Goal: Task Accomplishment & Management: Manage account settings

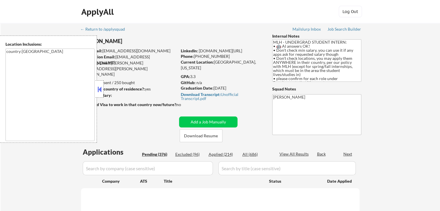
click at [101, 91] on button at bounding box center [99, 89] width 6 height 9
select select ""pending""
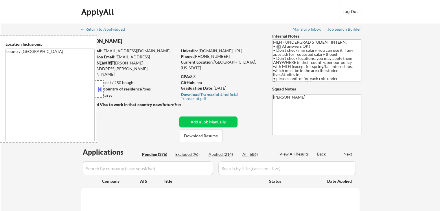
select select ""pending""
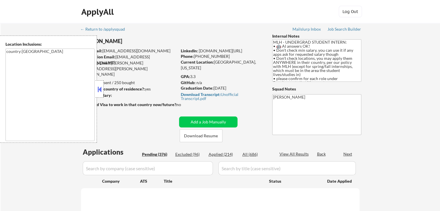
select select ""pending""
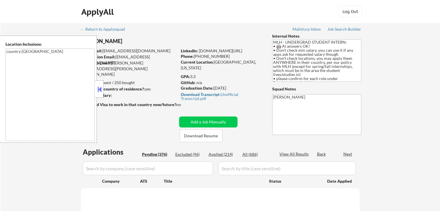
select select ""pending""
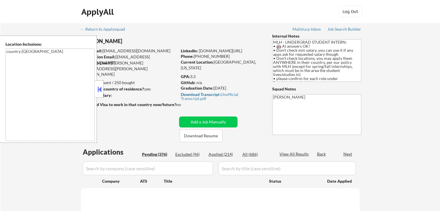
select select ""pending""
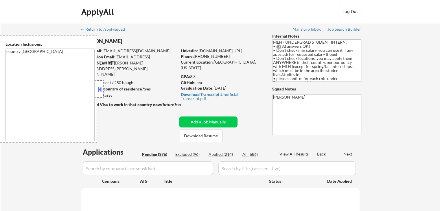
select select ""pending""
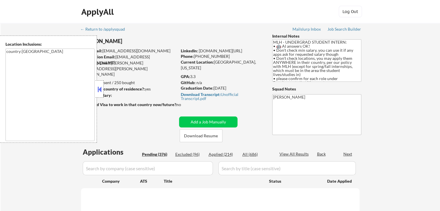
select select ""pending""
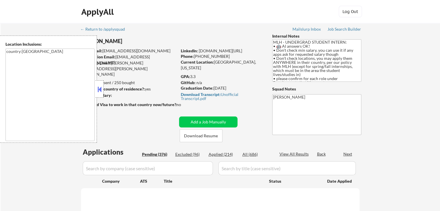
select select ""pending""
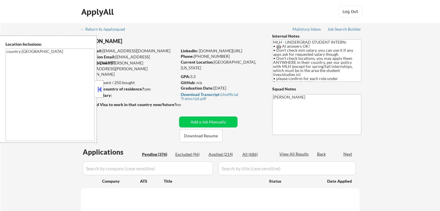
select select ""pending""
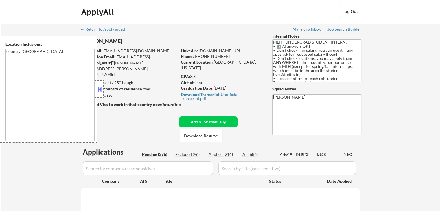
select select ""pending""
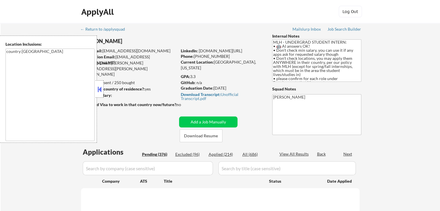
select select ""pending""
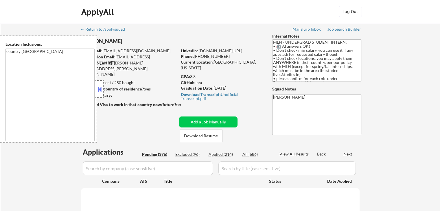
select select ""pending""
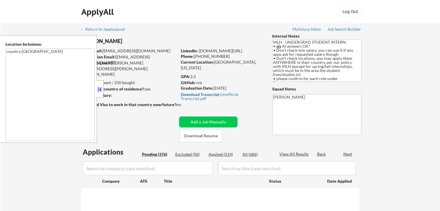
select select ""pending""
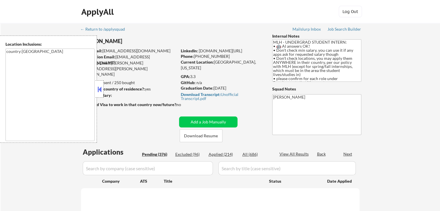
select select ""pending""
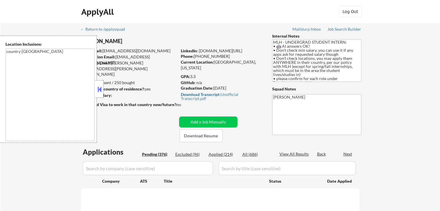
select select ""pending""
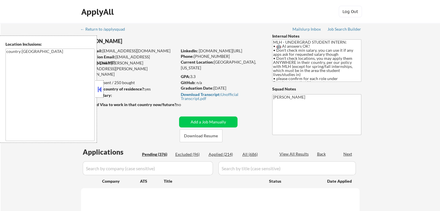
select select ""pending""
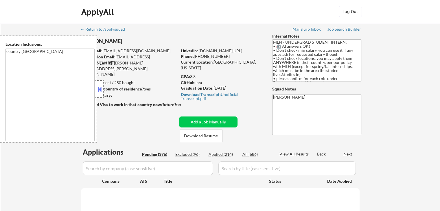
select select ""pending""
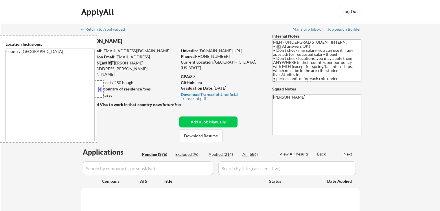
select select ""pending""
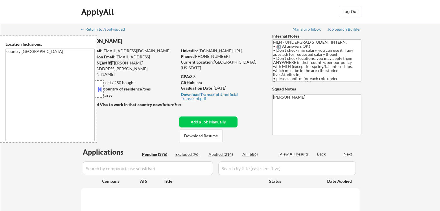
select select ""pending""
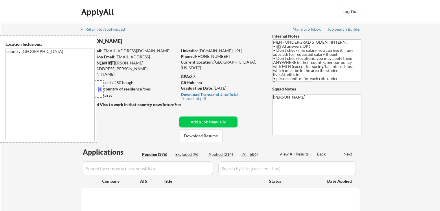
select select ""pending""
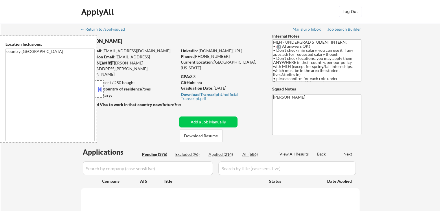
select select ""pending""
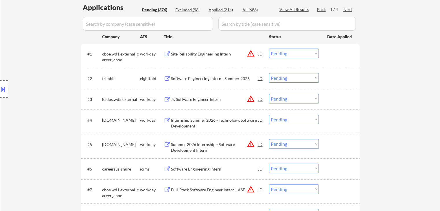
scroll to position [29, 0]
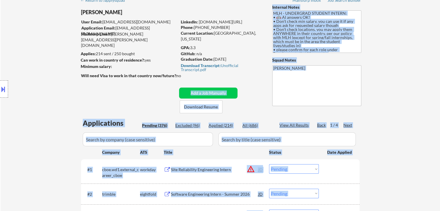
drag, startPoint x: 185, startPoint y: 77, endPoint x: 71, endPoint y: 56, distance: 116.2
click at [71, 56] on body "← Return to /applysquad Mailslurp Inbox Job Search Builder [PERSON_NAME] User E…" at bounding box center [220, 76] width 440 height 211
click at [71, 56] on div "Location Inclusions: country:[GEOGRAPHIC_DATA]" at bounding box center [52, 89] width 104 height 107
click at [39, 54] on div "Location Inclusions: country:[GEOGRAPHIC_DATA]" at bounding box center [52, 89] width 104 height 107
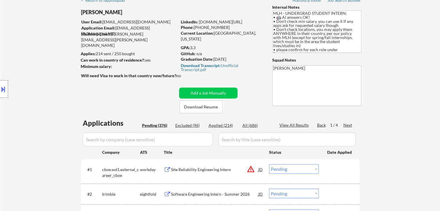
click at [39, 51] on div "Location Inclusions: country:[GEOGRAPHIC_DATA]" at bounding box center [52, 89] width 104 height 107
click at [45, 50] on div "Location Inclusions: country:[GEOGRAPHIC_DATA]" at bounding box center [52, 89] width 104 height 107
click at [46, 51] on div "Location Inclusions: country:[GEOGRAPHIC_DATA]" at bounding box center [52, 89] width 104 height 107
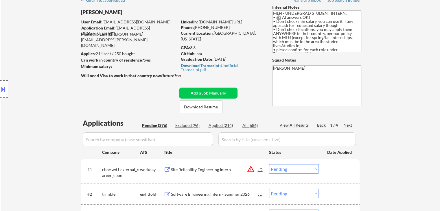
click at [46, 51] on div "Location Inclusions: country:[GEOGRAPHIC_DATA]" at bounding box center [52, 89] width 104 height 107
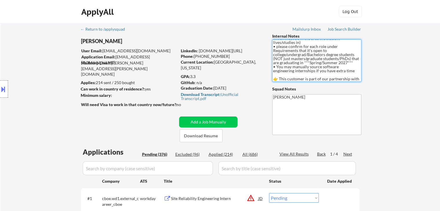
scroll to position [0, 0]
click at [0, 97] on div at bounding box center [4, 88] width 8 height 17
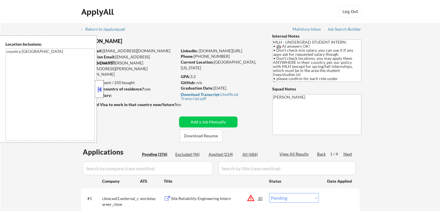
click at [99, 94] on div at bounding box center [99, 88] width 8 height 17
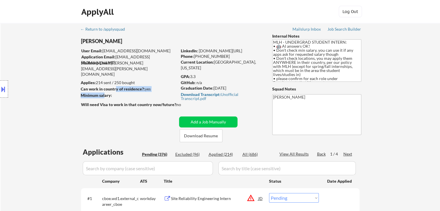
drag, startPoint x: 116, startPoint y: 92, endPoint x: 90, endPoint y: 90, distance: 25.5
click at [103, 93] on body "← Return to /applysquad Mailslurp Inbox Job Search Builder [PERSON_NAME] User E…" at bounding box center [220, 105] width 440 height 211
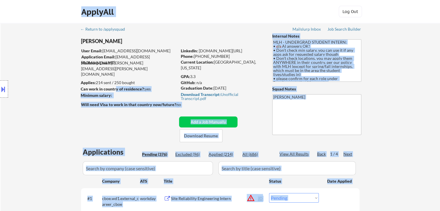
click at [80, 82] on div "Location Inclusions: country:[GEOGRAPHIC_DATA]" at bounding box center [52, 89] width 104 height 107
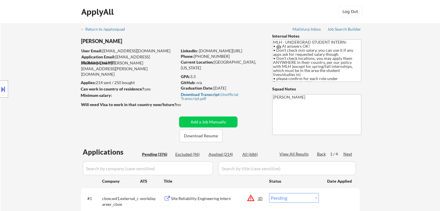
drag, startPoint x: 97, startPoint y: 84, endPoint x: 134, endPoint y: 86, distance: 36.8
click at [134, 85] on body "← Return to /applysquad Mailslurp Inbox Job Search Builder [PERSON_NAME] User E…" at bounding box center [220, 105] width 440 height 211
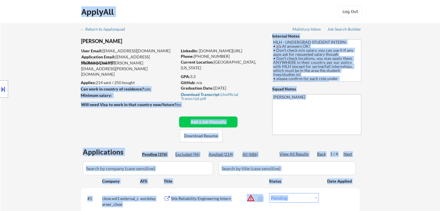
click at [140, 93] on div "Minimum salary:" at bounding box center [129, 96] width 96 height 6
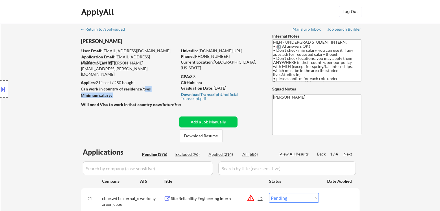
drag, startPoint x: 144, startPoint y: 88, endPoint x: 146, endPoint y: 93, distance: 4.5
click at [146, 93] on div "[PERSON_NAME] User Email: [EMAIL_ADDRESS][DOMAIN_NAME] Application Email: [EMAI…" at bounding box center [175, 87] width 189 height 109
drag, startPoint x: 145, startPoint y: 106, endPoint x: 168, endPoint y: 108, distance: 22.6
click at [168, 108] on div "Will need Visa to work in that country now/future?: no" at bounding box center [137, 108] width 112 height 13
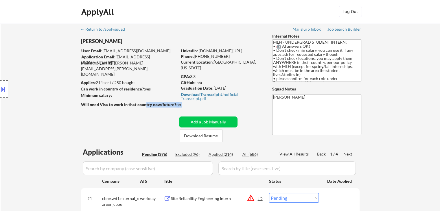
click at [170, 108] on div at bounding box center [130, 111] width 98 height 6
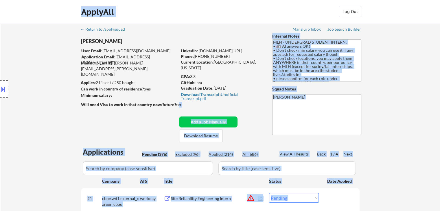
drag, startPoint x: 178, startPoint y: 104, endPoint x: 75, endPoint y: 80, distance: 105.2
click at [75, 80] on body "← Return to /applysquad Mailslurp Inbox Job Search Builder [PERSON_NAME] User E…" at bounding box center [220, 105] width 440 height 211
click at [75, 80] on div "Location Inclusions: country:[GEOGRAPHIC_DATA]" at bounding box center [52, 89] width 104 height 107
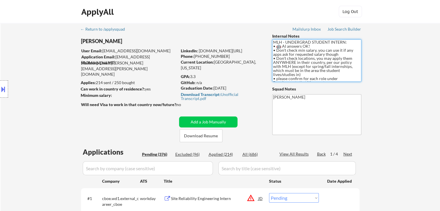
drag, startPoint x: 337, startPoint y: 80, endPoint x: 282, endPoint y: 36, distance: 71.0
click at [282, 36] on div "Internal Notes MLH - UNDERGRAD STUDENT INTERN: • 🤖 AI answers OK! • Don’t check…" at bounding box center [316, 84] width 89 height 102
click at [299, 61] on textarea "MLH - UNDERGRAD STUDENT INTERN: • 🤖 AI answers OK! • Don’t check min salary, yo…" at bounding box center [316, 60] width 89 height 42
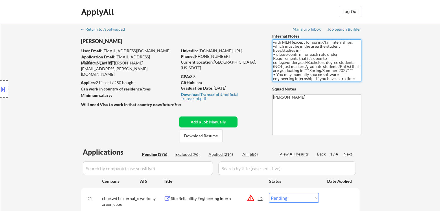
scroll to position [56, 0]
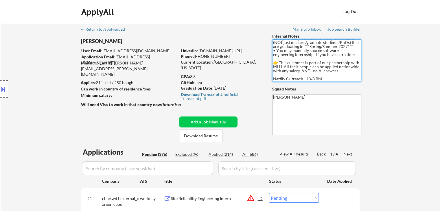
drag, startPoint x: 281, startPoint y: 44, endPoint x: 324, endPoint y: 80, distance: 56.0
click at [324, 80] on textarea "MLH - UNDERGRAD STUDENT INTERN: • 🤖 AI answers OK! • Don’t check min salary, yo…" at bounding box center [316, 60] width 89 height 42
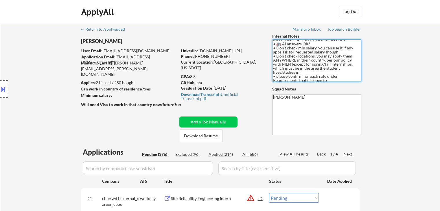
scroll to position [0, 0]
drag, startPoint x: 324, startPoint y: 80, endPoint x: 266, endPoint y: 29, distance: 77.3
drag, startPoint x: 352, startPoint y: 68, endPoint x: 265, endPoint y: 32, distance: 94.3
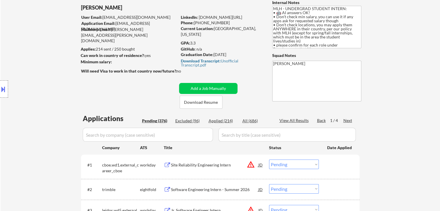
scroll to position [58, 0]
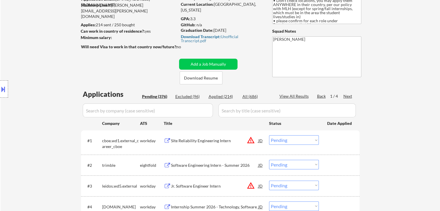
click at [47, 112] on div "Location Inclusions: country:[GEOGRAPHIC_DATA]" at bounding box center [52, 89] width 104 height 107
click at [53, 117] on div "Location Inclusions: country:[GEOGRAPHIC_DATA]" at bounding box center [52, 89] width 104 height 107
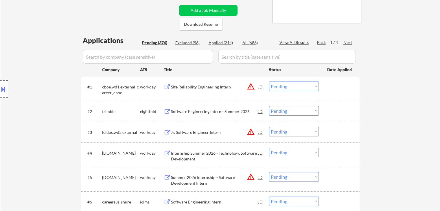
scroll to position [87, 0]
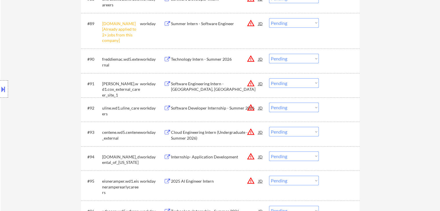
scroll to position [2201, 0]
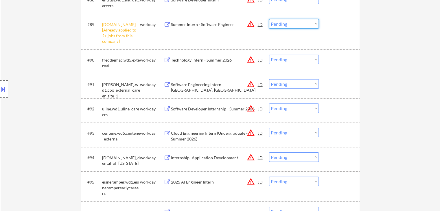
click at [285, 23] on select "Choose an option... Pending Applied Excluded (Questions) Excluded (Expired) Exc…" at bounding box center [294, 24] width 50 height 10
click at [269, 19] on select "Choose an option... Pending Applied Excluded (Questions) Excluded (Expired) Exc…" at bounding box center [294, 24] width 50 height 10
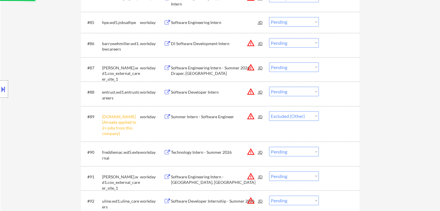
scroll to position [2086, 0]
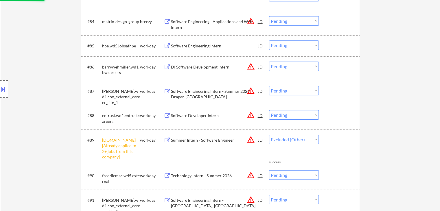
select select ""pending""
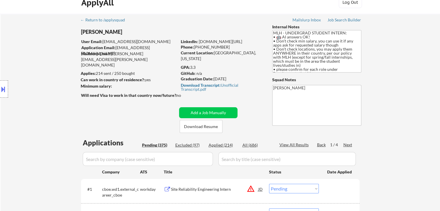
scroll to position [0, 0]
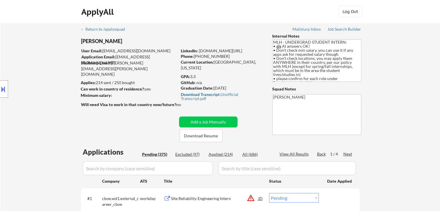
click at [343, 61] on textarea "MLH - UNDERGRAD STUDENT INTERN: • 🤖 AI answers OK! • Don’t check min salary, yo…" at bounding box center [316, 60] width 89 height 42
click at [305, 53] on textarea "MLH - UNDERGRAD STUDENT INTERN: • 🤖 AI answers OK! • Don’t check min salary, yo…" at bounding box center [316, 60] width 89 height 42
drag, startPoint x: 312, startPoint y: 46, endPoint x: 271, endPoint y: 38, distance: 41.8
click at [293, 59] on textarea "MLH - UNDERGRAD STUDENT INTERN: • 🤖 AI answers OK! • Don’t check min salary, yo…" at bounding box center [316, 60] width 89 height 42
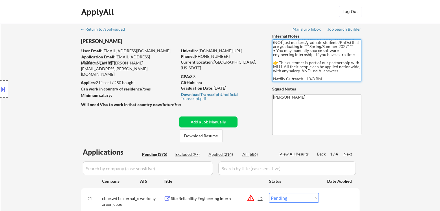
drag, startPoint x: 276, startPoint y: 51, endPoint x: 335, endPoint y: 84, distance: 68.0
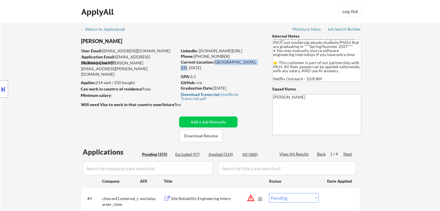
drag, startPoint x: 214, startPoint y: 60, endPoint x: 261, endPoint y: 61, distance: 47.4
click at [261, 61] on div "Current Location: [GEOGRAPHIC_DATA], [US_STATE]" at bounding box center [222, 64] width 82 height 11
drag, startPoint x: 251, startPoint y: 69, endPoint x: 227, endPoint y: 61, distance: 25.4
drag, startPoint x: 213, startPoint y: 58, endPoint x: 261, endPoint y: 60, distance: 48.0
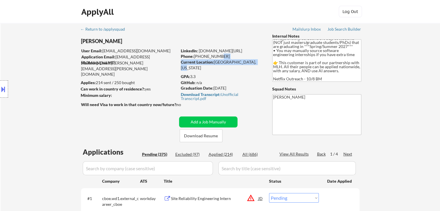
click at [261, 60] on div "LinkedIn: [DOMAIN_NAME][URL] Phone: [PHONE_NUMBER] Current Location: [GEOGRAPHI…" at bounding box center [222, 56] width 83 height 17
drag, startPoint x: 245, startPoint y: 70, endPoint x: 193, endPoint y: 66, distance: 51.3
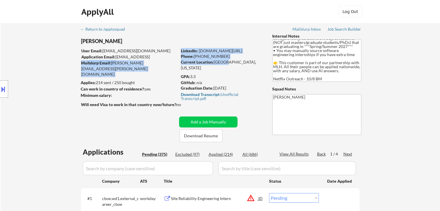
drag, startPoint x: 174, startPoint y: 59, endPoint x: 225, endPoint y: 59, distance: 51.5
click at [225, 59] on div "[PERSON_NAME] User Email: [EMAIL_ADDRESS][DOMAIN_NAME] Application Email: [EMAI…" at bounding box center [175, 87] width 189 height 109
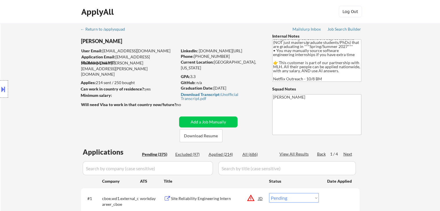
click at [226, 62] on div "Current Location: [GEOGRAPHIC_DATA], [US_STATE]" at bounding box center [222, 64] width 82 height 11
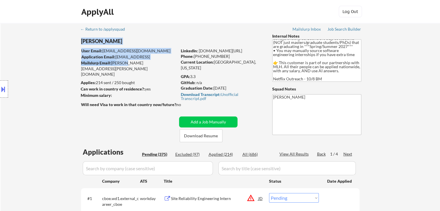
drag, startPoint x: 123, startPoint y: 60, endPoint x: 249, endPoint y: 67, distance: 125.7
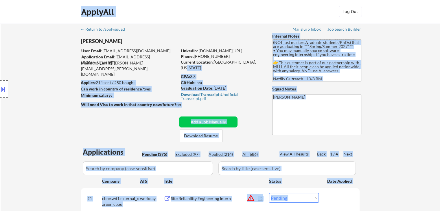
drag, startPoint x: 251, startPoint y: 63, endPoint x: 80, endPoint y: 50, distance: 171.4
click at [80, 50] on body "← Return to /applysquad Mailslurp Inbox Job Search Builder [PERSON_NAME] User E…" at bounding box center [220, 105] width 440 height 211
click at [75, 49] on div "Location Inclusions: country:[GEOGRAPHIC_DATA]" at bounding box center [52, 89] width 104 height 107
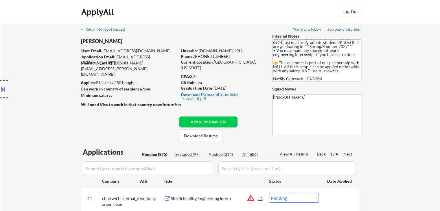
click at [74, 56] on div "Location Inclusions: country:[GEOGRAPHIC_DATA]" at bounding box center [52, 89] width 104 height 107
drag, startPoint x: 110, startPoint y: 83, endPoint x: 172, endPoint y: 83, distance: 61.6
click at [172, 83] on div "Applies: 214 sent / 250 bought" at bounding box center [129, 83] width 96 height 6
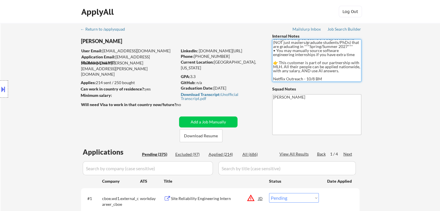
drag, startPoint x: 273, startPoint y: 58, endPoint x: 328, endPoint y: 77, distance: 57.8
click at [328, 77] on textarea "MLH - UNDERGRAD STUDENT INTERN: • 🤖 AI answers OK! • Don’t check min salary, yo…" at bounding box center [316, 60] width 89 height 42
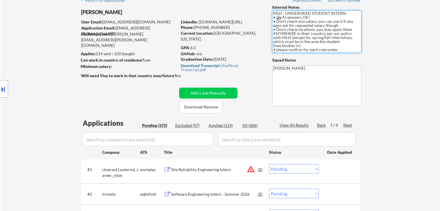
drag, startPoint x: 328, startPoint y: 40, endPoint x: 278, endPoint y: 10, distance: 58.7
click at [278, 10] on div "Internal Notes MLH - UNDERGRAD STUDENT INTERN: • 🤖 AI answers OK! • Don’t check…" at bounding box center [316, 55] width 89 height 102
click at [278, 15] on textarea "MLH - UNDERGRAD STUDENT INTERN: • 🤖 AI answers OK! • Don’t check min salary, yo…" at bounding box center [316, 31] width 89 height 42
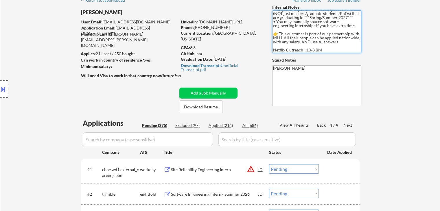
drag, startPoint x: 278, startPoint y: 15, endPoint x: 347, endPoint y: 67, distance: 86.3
click at [347, 67] on div "Internal Notes MLH - UNDERGRAD STUDENT INTERN: • 🤖 AI answers OK! • Don’t check…" at bounding box center [316, 55] width 89 height 102
click at [343, 44] on textarea "MLH - UNDERGRAD STUDENT INTERN: • 🤖 AI answers OK! • Don’t check min salary, yo…" at bounding box center [316, 31] width 89 height 42
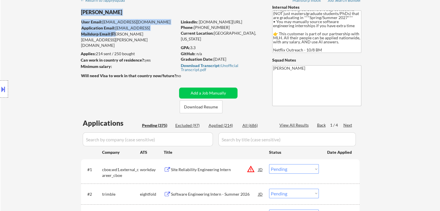
drag, startPoint x: 111, startPoint y: 34, endPoint x: 162, endPoint y: 43, distance: 52.6
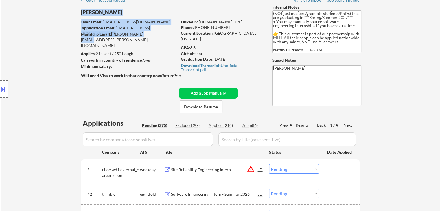
drag, startPoint x: 152, startPoint y: 38, endPoint x: 158, endPoint y: 42, distance: 7.3
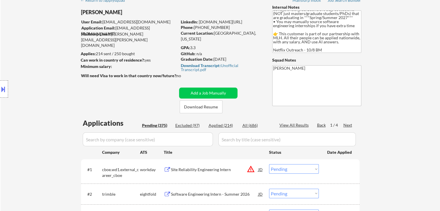
click at [146, 56] on div "Applies: 214 sent / 250 bought" at bounding box center [129, 54] width 96 height 6
drag, startPoint x: 139, startPoint y: 60, endPoint x: 149, endPoint y: 65, distance: 11.2
click at [145, 61] on div "Can work in country of residence?: yes" at bounding box center [128, 60] width 95 height 6
click at [149, 65] on div "Minimum salary:" at bounding box center [129, 67] width 96 height 6
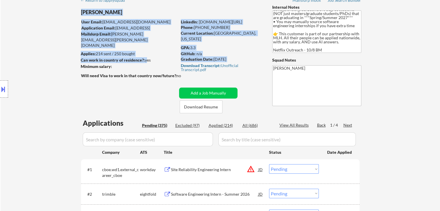
drag, startPoint x: 145, startPoint y: 60, endPoint x: 154, endPoint y: 63, distance: 10.2
click at [154, 63] on div "[PERSON_NAME] User Email: [EMAIL_ADDRESS][DOMAIN_NAME] Application Email: [EMAI…" at bounding box center [175, 58] width 189 height 109
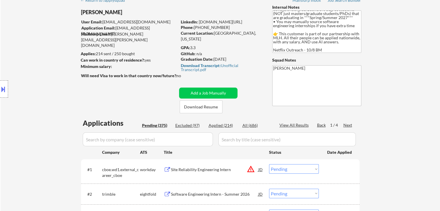
click at [153, 66] on div "Minimum salary:" at bounding box center [129, 67] width 96 height 6
click at [158, 66] on div "[PERSON_NAME] User Email: [EMAIL_ADDRESS][DOMAIN_NAME] Application Email: [EMAI…" at bounding box center [175, 58] width 189 height 109
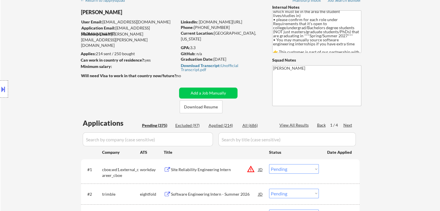
scroll to position [56, 0]
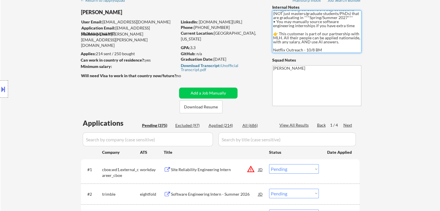
drag, startPoint x: 291, startPoint y: 41, endPoint x: 279, endPoint y: 28, distance: 17.8
click at [279, 28] on textarea "MLH - UNDERGRAD STUDENT INTERN: • 🤖 AI answers OK! • Don’t check min salary, yo…" at bounding box center [316, 31] width 89 height 42
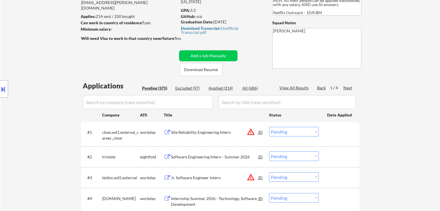
scroll to position [87, 0]
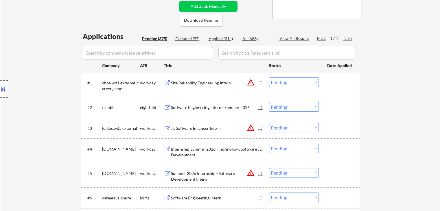
scroll to position [300, 0]
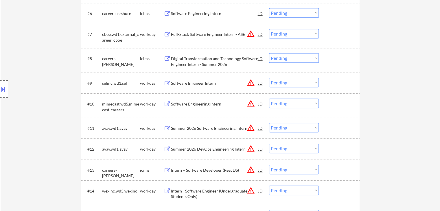
scroll to position [0, 0]
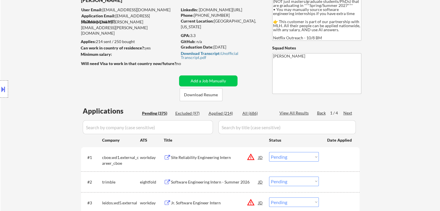
scroll to position [58, 0]
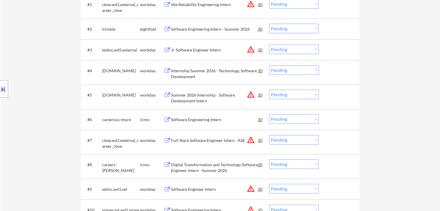
scroll to position [202, 0]
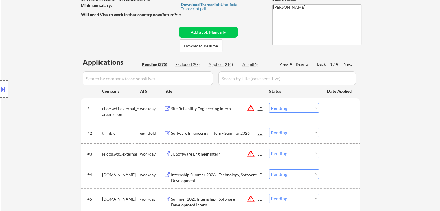
scroll to position [145, 0]
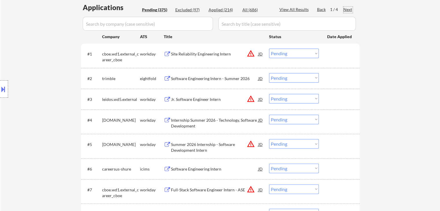
click at [347, 8] on div "Next" at bounding box center [347, 10] width 9 height 6
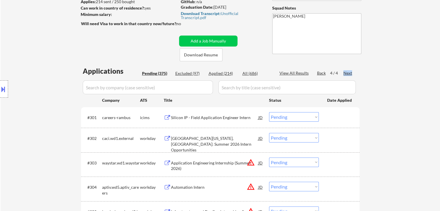
scroll to position [116, 0]
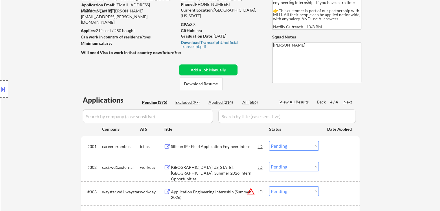
scroll to position [87, 0]
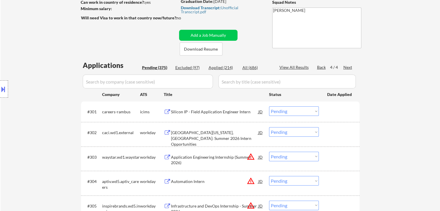
click at [320, 68] on div "Back" at bounding box center [321, 67] width 9 height 6
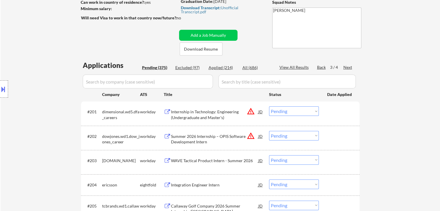
click at [320, 68] on div "Back" at bounding box center [321, 67] width 9 height 6
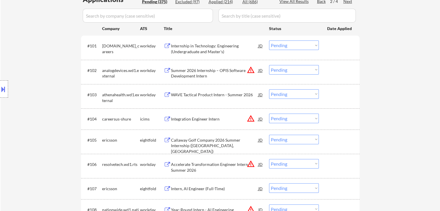
scroll to position [173, 0]
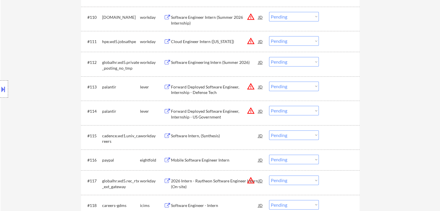
scroll to position [434, 0]
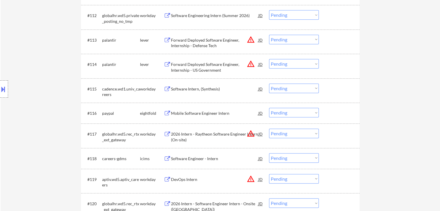
drag, startPoint x: 187, startPoint y: 42, endPoint x: 173, endPoint y: 86, distance: 45.9
click at [187, 42] on div "Forward Deployed Software Engineer, Internship - Defense Tech" at bounding box center [214, 42] width 87 height 11
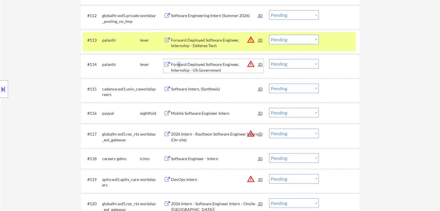
click at [179, 64] on div "Forward Deployed Software Engineer, Internship - US Government" at bounding box center [214, 67] width 87 height 11
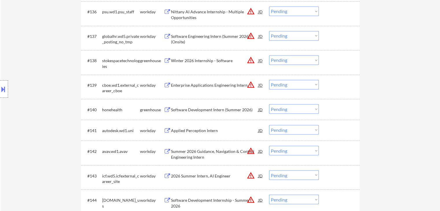
scroll to position [1012, 0]
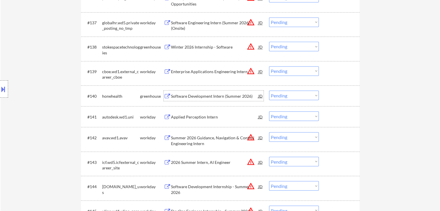
click at [185, 95] on div "Software Development Intern (Summer 2026)" at bounding box center [214, 96] width 87 height 6
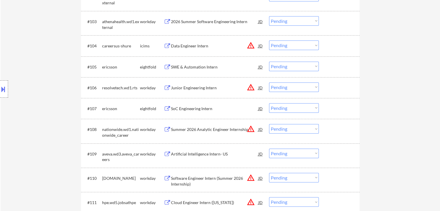
scroll to position [87, 0]
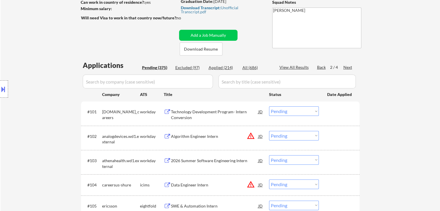
click at [56, 61] on div "Location Inclusions: country:[GEOGRAPHIC_DATA]" at bounding box center [52, 89] width 104 height 107
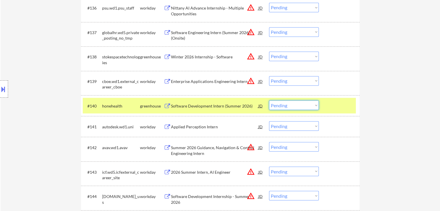
click at [282, 106] on select "Choose an option... Pending Applied Excluded (Questions) Excluded (Expired) Exc…" at bounding box center [294, 105] width 50 height 10
click at [269, 100] on select "Choose an option... Pending Applied Excluded (Questions) Excluded (Expired) Exc…" at bounding box center [294, 105] width 50 height 10
select select ""pending""
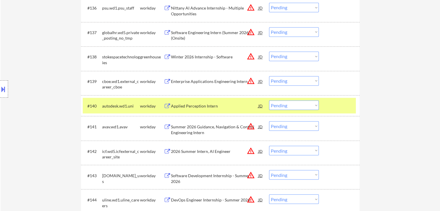
click at [52, 83] on div "Location Inclusions: country:[GEOGRAPHIC_DATA]" at bounding box center [52, 89] width 104 height 107
click at [72, 100] on div "Location Inclusions: country:[GEOGRAPHIC_DATA]" at bounding box center [52, 89] width 104 height 107
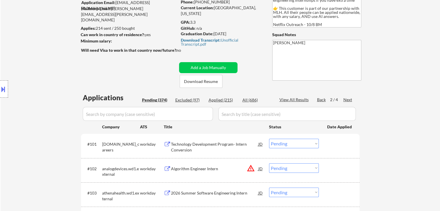
scroll to position [0, 0]
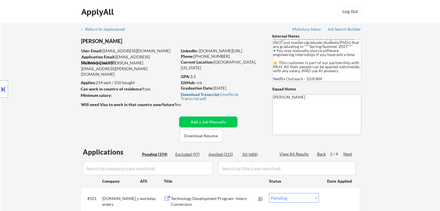
click at [319, 156] on div "Back" at bounding box center [321, 154] width 9 height 6
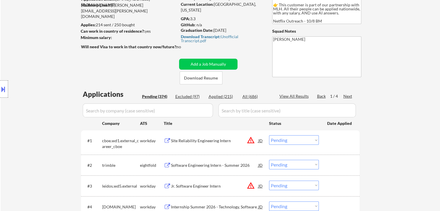
click at [42, 84] on div "Location Inclusions: country:[GEOGRAPHIC_DATA]" at bounding box center [52, 89] width 104 height 107
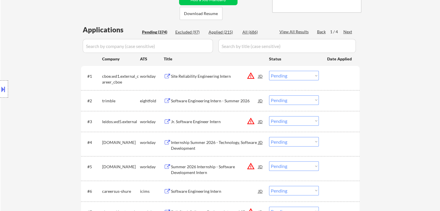
scroll to position [145, 0]
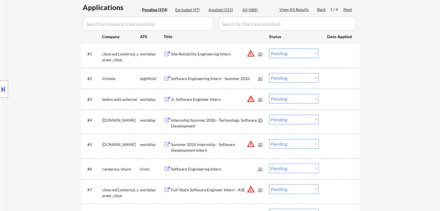
click at [22, 55] on div "Location Inclusions: country:[GEOGRAPHIC_DATA]" at bounding box center [52, 89] width 104 height 107
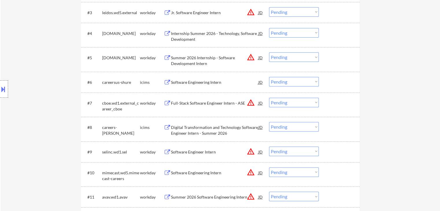
click at [26, 53] on div "Location Inclusions: country:[GEOGRAPHIC_DATA]" at bounding box center [52, 89] width 104 height 107
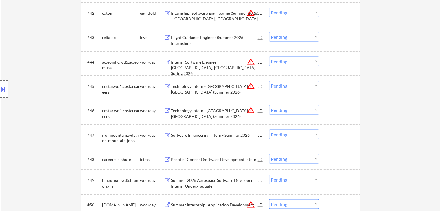
scroll to position [1070, 0]
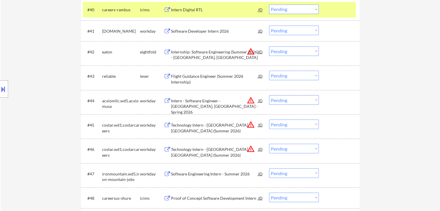
click at [187, 79] on div "Flight Guidance Engineer (Summer 2026 Internship)" at bounding box center [214, 78] width 87 height 11
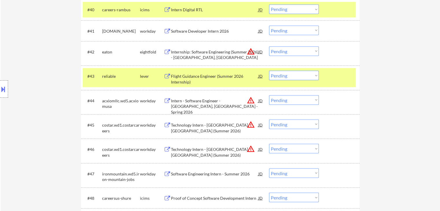
click at [309, 76] on select "Choose an option... Pending Applied Excluded (Questions) Excluded (Expired) Exc…" at bounding box center [294, 76] width 50 height 10
click at [269, 71] on select "Choose an option... Pending Applied Excluded (Questions) Excluded (Expired) Exc…" at bounding box center [294, 76] width 50 height 10
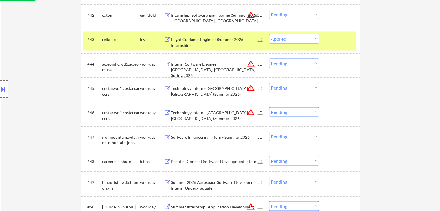
scroll to position [1128, 0]
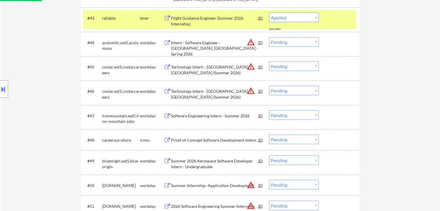
select select ""pending""
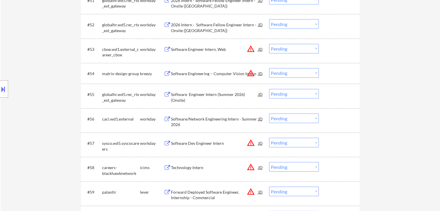
scroll to position [1359, 0]
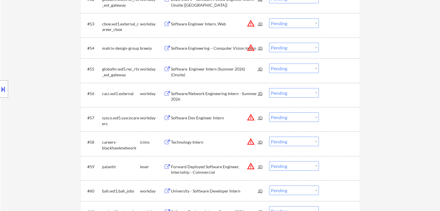
click at [191, 45] on div "Software Engineering – Computer Vision Intern" at bounding box center [214, 48] width 87 height 6
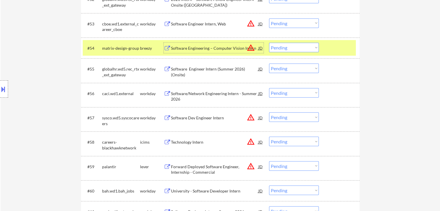
click at [284, 48] on select "Choose an option... Pending Applied Excluded (Questions) Excluded (Expired) Exc…" at bounding box center [294, 48] width 50 height 10
click at [269, 43] on select "Choose an option... Pending Applied Excluded (Questions) Excluded (Expired) Exc…" at bounding box center [294, 48] width 50 height 10
select select ""pending""
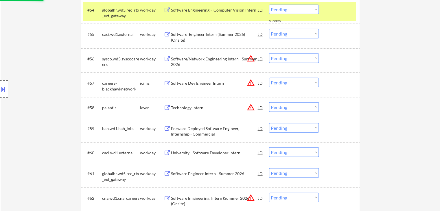
scroll to position [1417, 0]
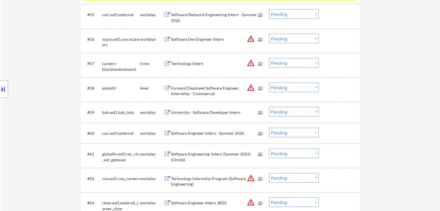
click at [181, 89] on div "Forward Deployed Software Engineer, Internship - Commercial" at bounding box center [214, 90] width 87 height 11
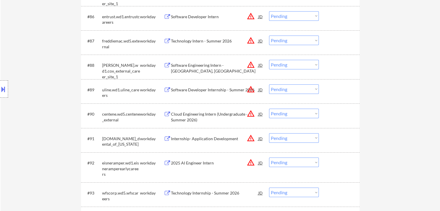
scroll to position [1937, 0]
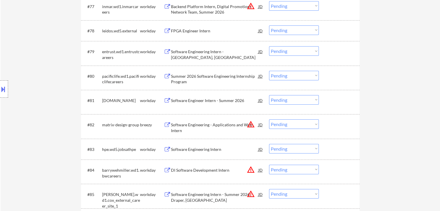
click at [192, 125] on div "Software Engineering - Applications and Web Intern" at bounding box center [214, 127] width 87 height 11
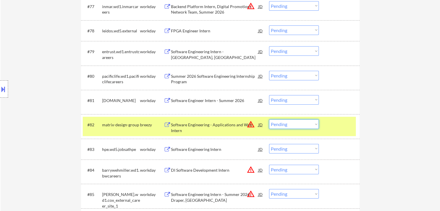
click at [297, 124] on select "Choose an option... Pending Applied Excluded (Questions) Excluded (Expired) Exc…" at bounding box center [294, 124] width 50 height 10
click at [269, 120] on select "Choose an option... Pending Applied Excluded (Questions) Excluded (Expired) Exc…" at bounding box center [294, 124] width 50 height 10
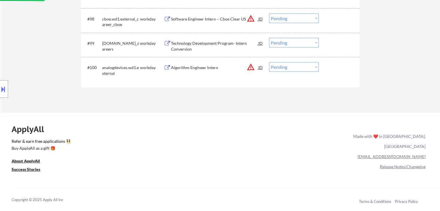
select select ""pending""
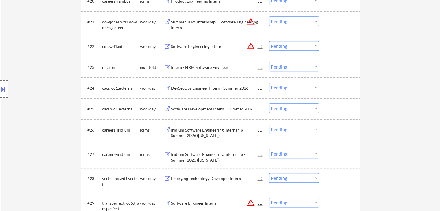
scroll to position [781, 0]
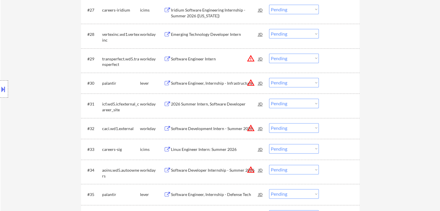
click at [313, 84] on select "Choose an option... Pending Applied Excluded (Questions) Excluded (Expired) Exc…" at bounding box center [294, 83] width 50 height 10
click at [269, 78] on select "Choose an option... Pending Applied Excluded (Questions) Excluded (Expired) Exc…" at bounding box center [294, 83] width 50 height 10
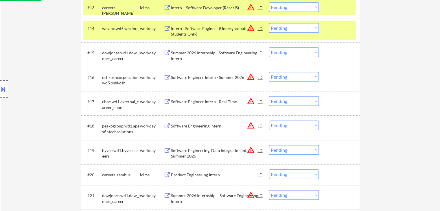
select select ""pending""
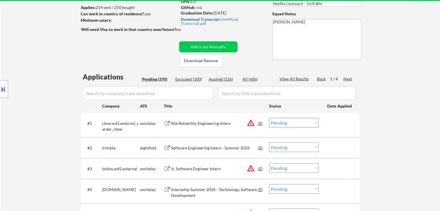
scroll to position [87, 0]
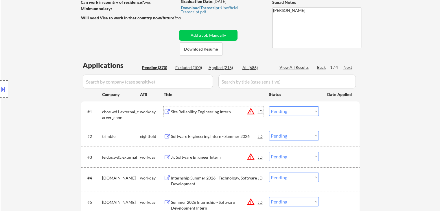
click at [190, 112] on div "Site Reliability Engineering Intern" at bounding box center [214, 112] width 87 height 6
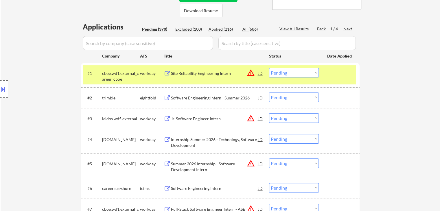
scroll to position [145, 0]
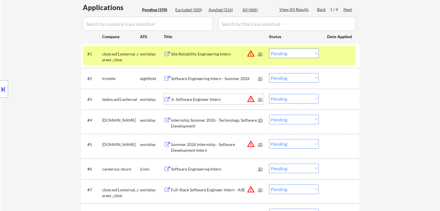
click at [183, 100] on div "Jr. Software Engineer Intern" at bounding box center [214, 100] width 87 height 6
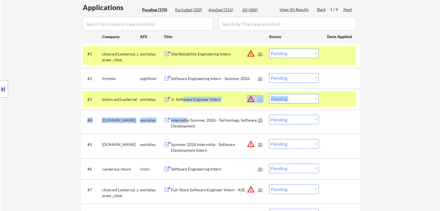
click at [187, 121] on div "Internship Summer 2026 - Technology, Software Development" at bounding box center [214, 122] width 87 height 11
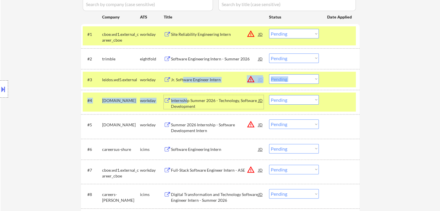
scroll to position [173, 0]
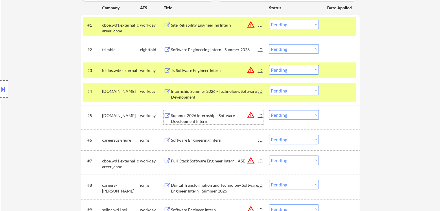
click at [189, 117] on div "Summer 2026 Internship - Software Development Intern" at bounding box center [214, 118] width 87 height 11
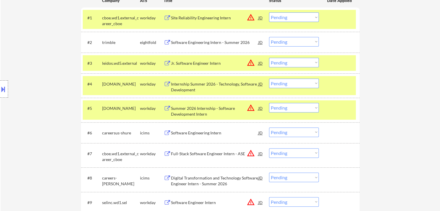
scroll to position [231, 0]
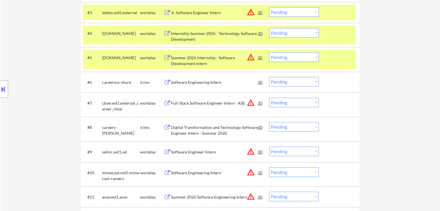
click at [186, 103] on div "Full-Stack Software Engineer Intern - ASE" at bounding box center [214, 103] width 87 height 6
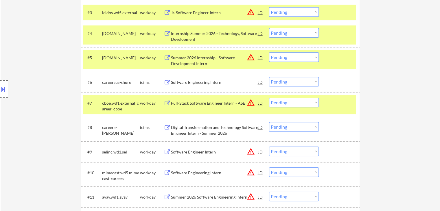
scroll to position [289, 0]
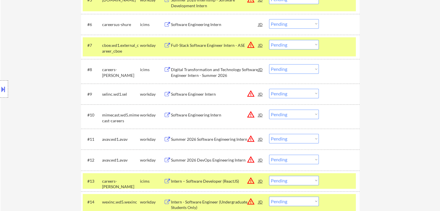
click at [190, 92] on div "Software Engineer Intern" at bounding box center [214, 94] width 87 height 6
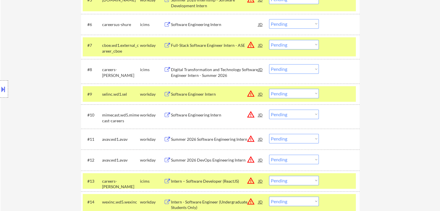
click at [192, 117] on div "Software Engineering Intern" at bounding box center [214, 115] width 87 height 6
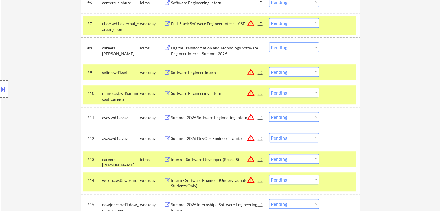
scroll to position [347, 0]
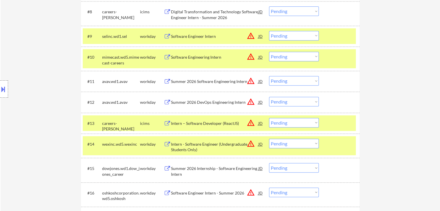
click at [189, 83] on div "Summer 2026 Software Engineering Intern" at bounding box center [214, 82] width 87 height 6
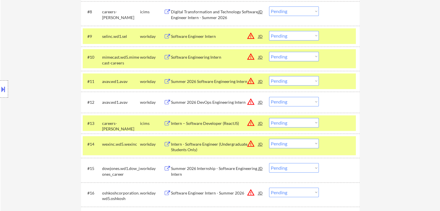
click at [190, 103] on div "Summer 2026 DevOps Engineering Intern" at bounding box center [214, 102] width 87 height 6
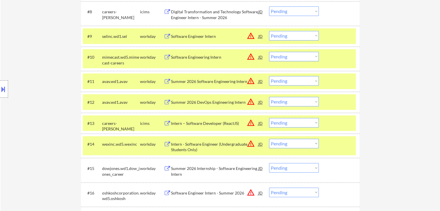
scroll to position [405, 0]
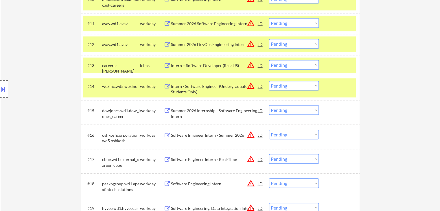
click at [187, 107] on div "Summer 2026 Internship - Software Engineering Intern" at bounding box center [214, 112] width 87 height 14
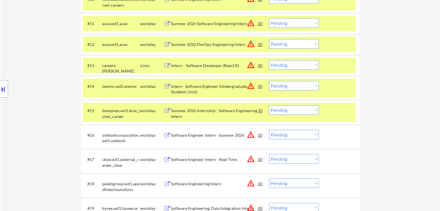
click at [187, 131] on div "Software Engineer Intern - Summer 2026" at bounding box center [214, 135] width 87 height 10
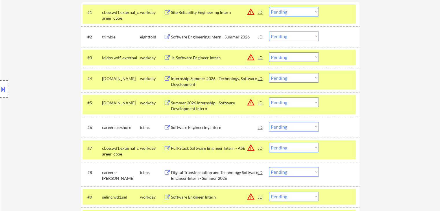
scroll to position [217, 0]
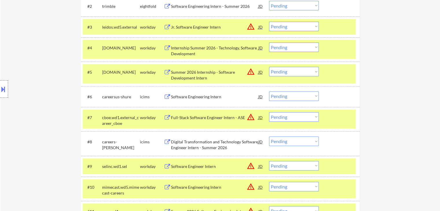
click at [284, 47] on select "Choose an option... Pending Applied Excluded (Questions) Excluded (Expired) Exc…" at bounding box center [294, 47] width 50 height 10
click at [269, 42] on select "Choose an option... Pending Applied Excluded (Questions) Excluded (Expired) Exc…" at bounding box center [294, 47] width 50 height 10
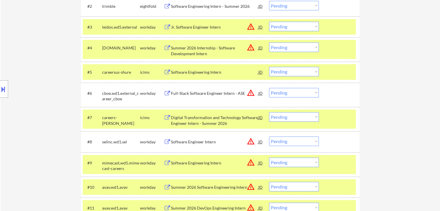
drag, startPoint x: 304, startPoint y: 47, endPoint x: 291, endPoint y: 47, distance: 12.4
click at [303, 46] on select "Choose an option... Pending Applied Excluded (Questions) Excluded (Expired) Exc…" at bounding box center [294, 47] width 50 height 10
click at [269, 42] on select "Choose an option... Pending Applied Excluded (Questions) Excluded (Expired) Exc…" at bounding box center [294, 47] width 50 height 10
select select ""pending""
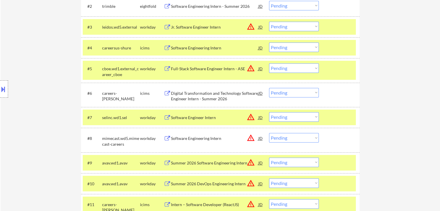
click at [295, 71] on select "Choose an option... Pending Applied Excluded (Questions) Excluded (Expired) Exc…" at bounding box center [294, 68] width 50 height 10
click at [269, 63] on select "Choose an option... Pending Applied Excluded (Questions) Excluded (Expired) Exc…" at bounding box center [294, 68] width 50 height 10
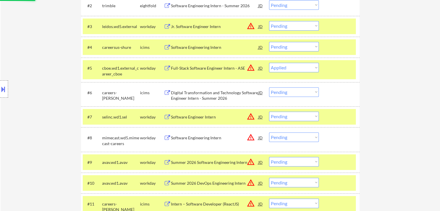
scroll to position [159, 0]
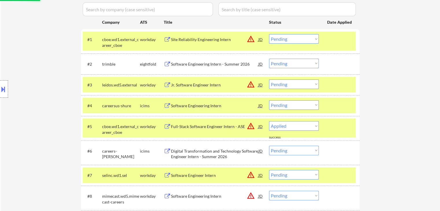
select select ""pending""
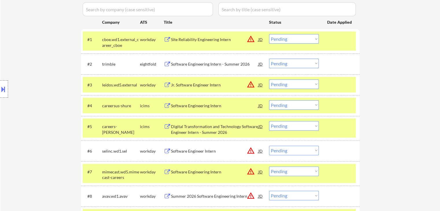
select select ""pending""
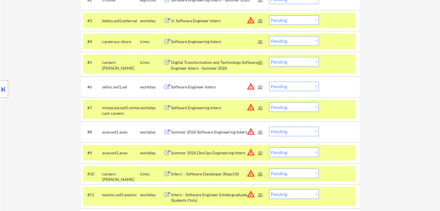
scroll to position [233, 0]
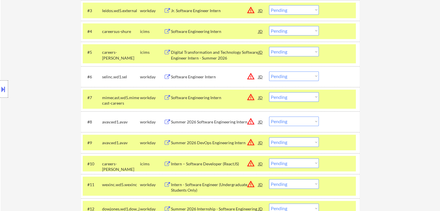
click at [284, 80] on select "Choose an option... Pending Applied Excluded (Questions) Excluded (Expired) Exc…" at bounding box center [294, 76] width 50 height 10
click at [269, 71] on select "Choose an option... Pending Applied Excluded (Questions) Excluded (Expired) Exc…" at bounding box center [294, 76] width 50 height 10
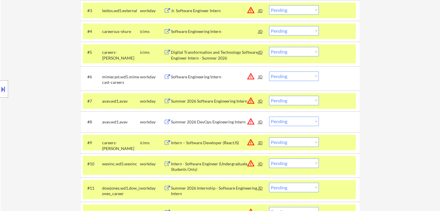
click at [283, 73] on select "Choose an option... Pending Applied Excluded (Questions) Excluded (Expired) Exc…" at bounding box center [294, 76] width 50 height 10
click at [269, 71] on select "Choose an option... Pending Applied Excluded (Questions) Excluded (Expired) Exc…" at bounding box center [294, 76] width 50 height 10
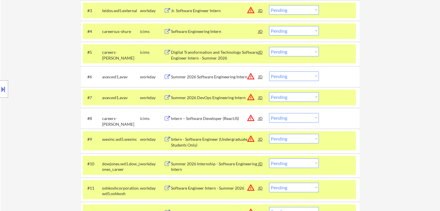
click at [292, 79] on select "Choose an option... Pending Applied Excluded (Questions) Excluded (Expired) Exc…" at bounding box center [294, 76] width 50 height 10
click at [269, 71] on select "Choose an option... Pending Applied Excluded (Questions) Excluded (Expired) Exc…" at bounding box center [294, 76] width 50 height 10
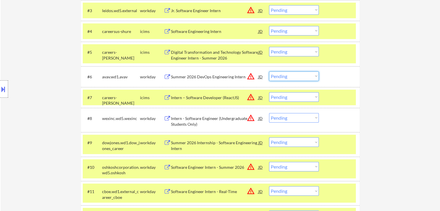
click at [293, 78] on select "Choose an option... Pending Applied Excluded (Questions) Excluded (Expired) Exc…" at bounding box center [294, 76] width 50 height 10
click at [269, 71] on select "Choose an option... Pending Applied Excluded (Questions) Excluded (Expired) Exc…" at bounding box center [294, 76] width 50 height 10
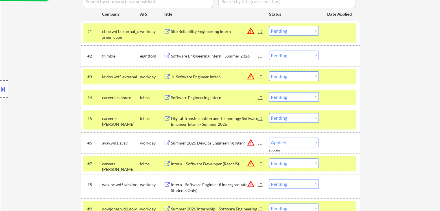
select select ""pending""
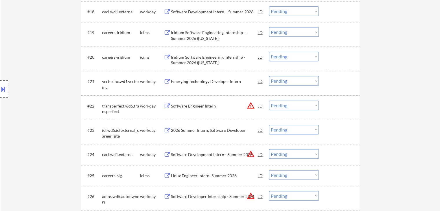
scroll to position [250, 0]
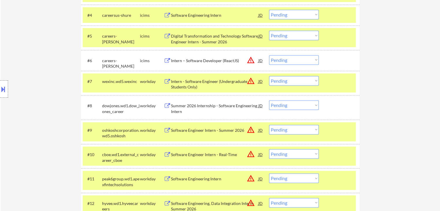
click at [300, 102] on select "Choose an option... Pending Applied Excluded (Questions) Excluded (Expired) Exc…" at bounding box center [294, 105] width 50 height 10
click at [269, 100] on select "Choose an option... Pending Applied Excluded (Questions) Excluded (Expired) Exc…" at bounding box center [294, 105] width 50 height 10
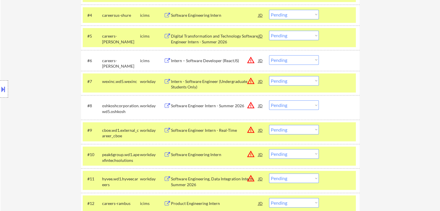
click at [290, 106] on select "Choose an option... Pending Applied Excluded (Questions) Excluded (Expired) Exc…" at bounding box center [294, 105] width 50 height 10
click at [269, 100] on select "Choose an option... Pending Applied Excluded (Questions) Excluded (Expired) Exc…" at bounding box center [294, 105] width 50 height 10
select select ""pending""
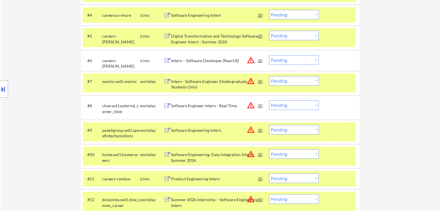
drag, startPoint x: 429, startPoint y: 130, endPoint x: 256, endPoint y: 113, distance: 174.3
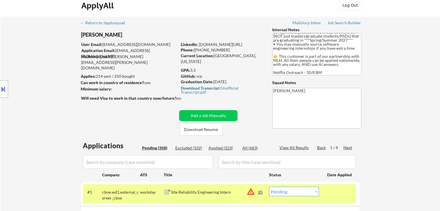
scroll to position [0, 0]
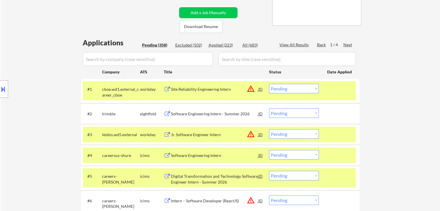
scroll to position [116, 0]
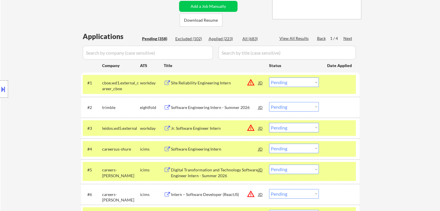
click at [297, 78] on select "Choose an option... Pending Applied Excluded (Questions) Excluded (Expired) Exc…" at bounding box center [294, 82] width 50 height 10
click at [269, 77] on select "Choose an option... Pending Applied Excluded (Questions) Excluded (Expired) Exc…" at bounding box center [294, 82] width 50 height 10
click at [38, 58] on div "Location Inclusions: country:[GEOGRAPHIC_DATA]" at bounding box center [52, 89] width 104 height 107
select select ""pending""
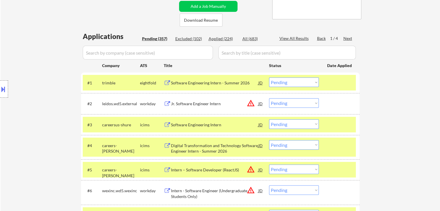
click at [38, 58] on div "Location Inclusions: country:[GEOGRAPHIC_DATA]" at bounding box center [52, 89] width 104 height 107
drag, startPoint x: 299, startPoint y: 101, endPoint x: 268, endPoint y: 135, distance: 45.8
click at [300, 102] on select "Choose an option... Pending Applied Excluded (Questions) Excluded (Expired) Exc…" at bounding box center [294, 103] width 50 height 10
click at [269, 98] on select "Choose an option... Pending Applied Excluded (Questions) Excluded (Expired) Exc…" at bounding box center [294, 103] width 50 height 10
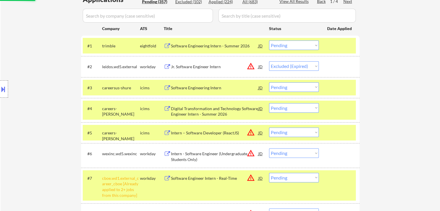
scroll to position [173, 0]
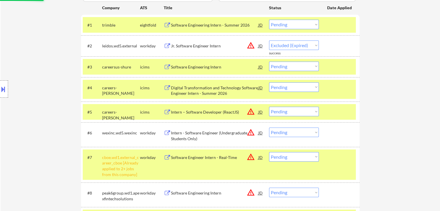
select select ""pending""
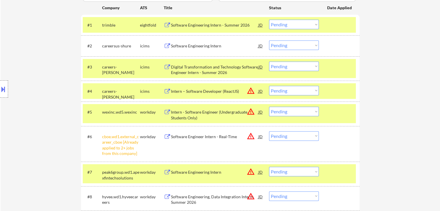
click at [37, 95] on div "Location Inclusions: country:[GEOGRAPHIC_DATA]" at bounding box center [52, 89] width 104 height 107
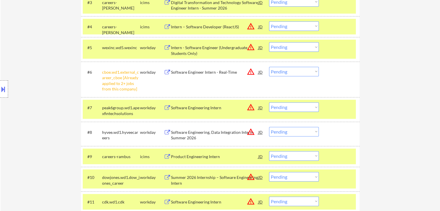
scroll to position [260, 0]
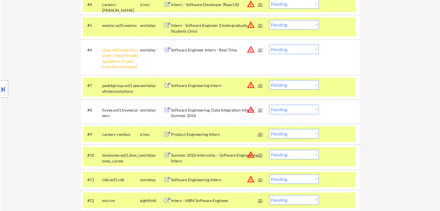
click at [37, 95] on div "Location Inclusions: country:[GEOGRAPHIC_DATA]" at bounding box center [52, 89] width 104 height 107
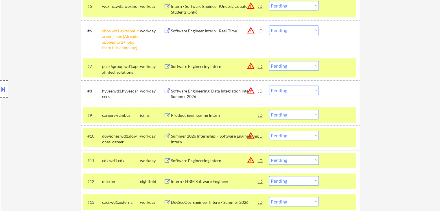
scroll to position [289, 0]
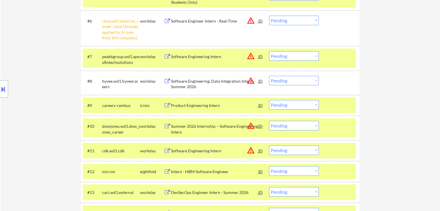
click at [38, 96] on div "Location Inclusions: country:[GEOGRAPHIC_DATA]" at bounding box center [52, 89] width 104 height 107
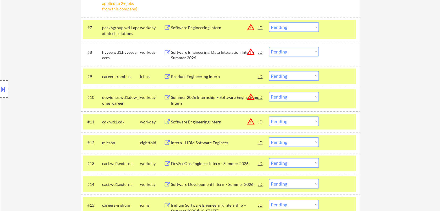
click at [38, 96] on div "Location Inclusions: country:[GEOGRAPHIC_DATA]" at bounding box center [52, 89] width 104 height 107
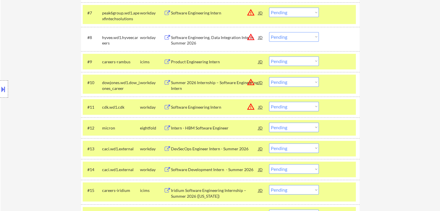
scroll to position [347, 0]
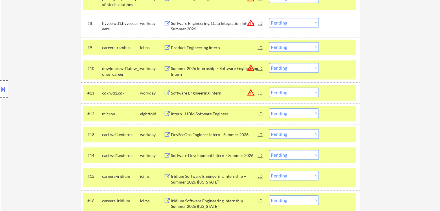
click at [38, 96] on div "Location Inclusions: country:[GEOGRAPHIC_DATA]" at bounding box center [52, 89] width 104 height 107
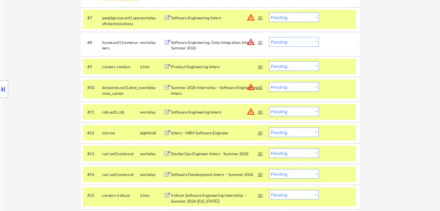
scroll to position [318, 0]
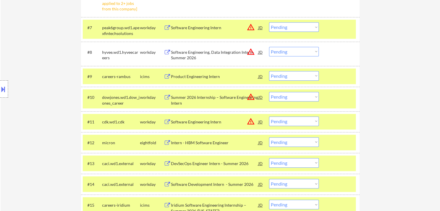
click at [38, 96] on div "Location Inclusions: country:[GEOGRAPHIC_DATA]" at bounding box center [52, 89] width 104 height 107
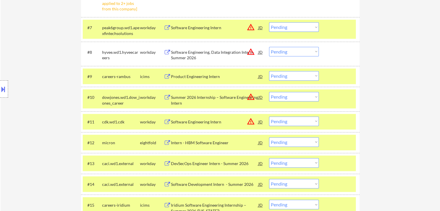
click at [38, 96] on div "Location Inclusions: country:[GEOGRAPHIC_DATA]" at bounding box center [52, 89] width 104 height 107
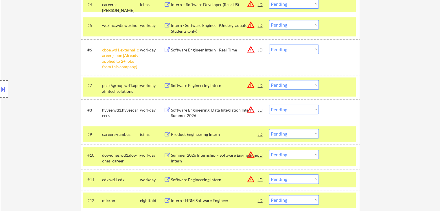
scroll to position [173, 0]
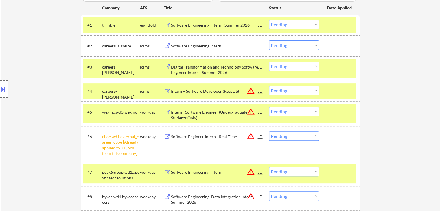
click at [38, 96] on div "Location Inclusions: country:[GEOGRAPHIC_DATA]" at bounding box center [52, 89] width 104 height 107
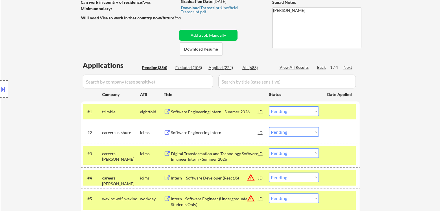
scroll to position [0, 0]
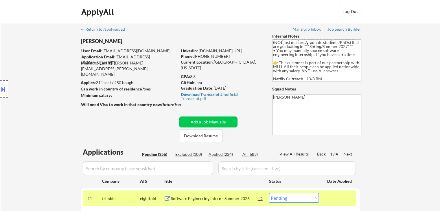
click at [38, 96] on div "Location Inclusions: country:[GEOGRAPHIC_DATA]" at bounding box center [52, 89] width 104 height 107
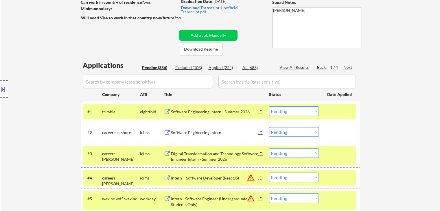
click at [38, 96] on div "Location Inclusions: country:[GEOGRAPHIC_DATA]" at bounding box center [52, 89] width 104 height 107
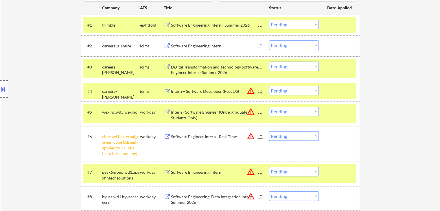
click at [38, 96] on div "Location Inclusions: country:[GEOGRAPHIC_DATA]" at bounding box center [52, 89] width 104 height 107
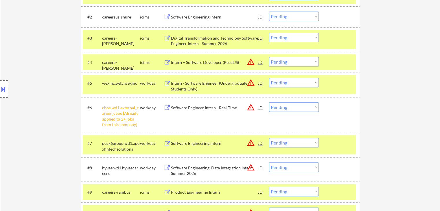
click at [38, 96] on div "Location Inclusions: country:[GEOGRAPHIC_DATA]" at bounding box center [52, 89] width 104 height 107
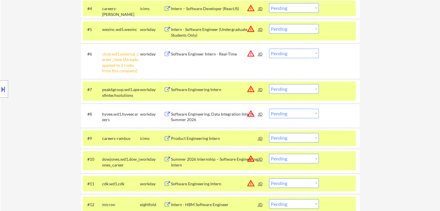
scroll to position [289, 0]
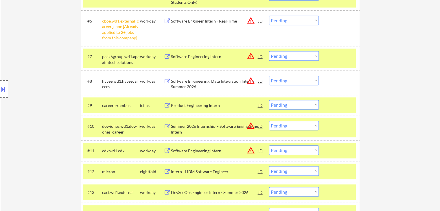
click at [38, 96] on div "Location Inclusions: country:[GEOGRAPHIC_DATA]" at bounding box center [52, 89] width 104 height 107
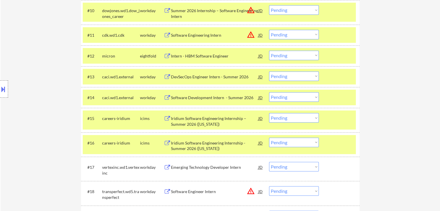
click at [38, 96] on div "Location Inclusions: country:[GEOGRAPHIC_DATA]" at bounding box center [52, 89] width 104 height 107
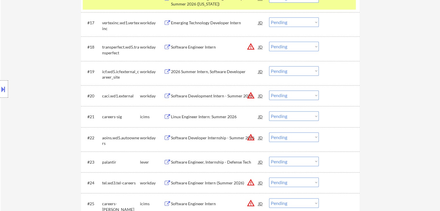
click at [38, 96] on div "Location Inclusions: country:[GEOGRAPHIC_DATA]" at bounding box center [52, 89] width 104 height 107
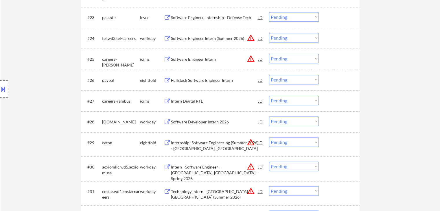
click at [38, 97] on div "Location Inclusions: country:[GEOGRAPHIC_DATA]" at bounding box center [52, 89] width 104 height 107
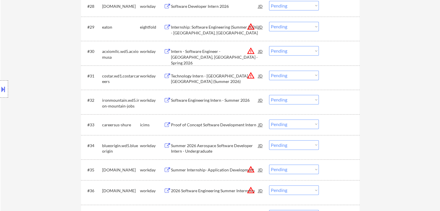
click at [38, 97] on div "Location Inclusions: country:[GEOGRAPHIC_DATA]" at bounding box center [52, 89] width 104 height 107
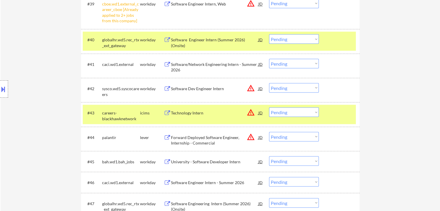
click at [38, 97] on div "Location Inclusions: country:[GEOGRAPHIC_DATA]" at bounding box center [52, 89] width 104 height 107
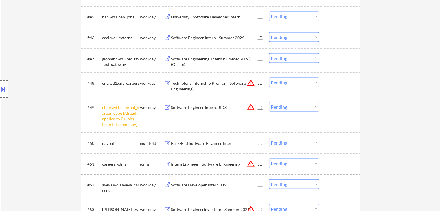
click at [39, 96] on div "Location Inclusions: country:[GEOGRAPHIC_DATA]" at bounding box center [52, 89] width 104 height 107
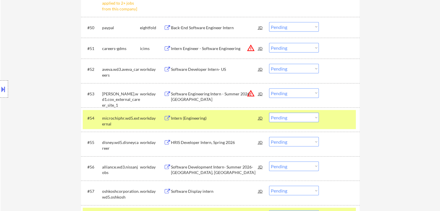
click at [39, 96] on div "Location Inclusions: country:[GEOGRAPHIC_DATA]" at bounding box center [52, 89] width 104 height 107
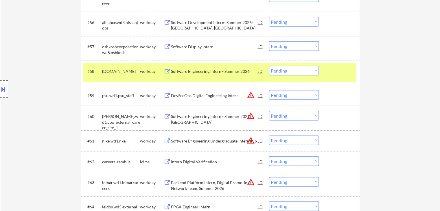
click at [39, 96] on div "Location Inclusions: country:[GEOGRAPHIC_DATA]" at bounding box center [52, 89] width 104 height 107
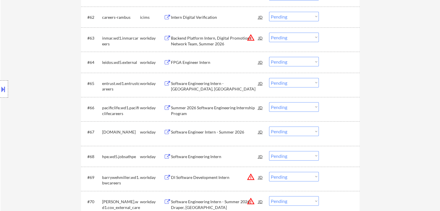
click at [39, 96] on div "Location Inclusions: country:[GEOGRAPHIC_DATA]" at bounding box center [52, 89] width 104 height 107
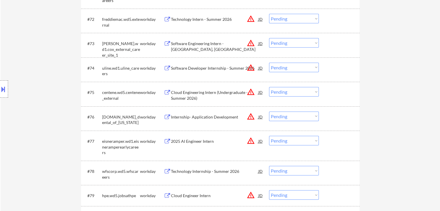
click at [39, 97] on div "Location Inclusions: country:[GEOGRAPHIC_DATA]" at bounding box center [52, 89] width 104 height 107
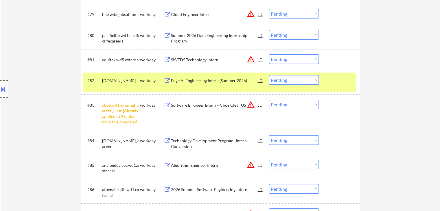
scroll to position [2053, 0]
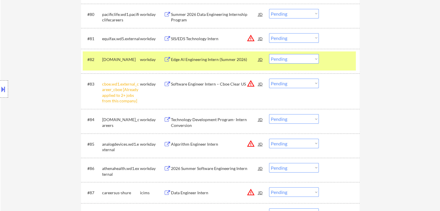
click at [23, 69] on div "Location Inclusions: country:[GEOGRAPHIC_DATA]" at bounding box center [52, 89] width 104 height 107
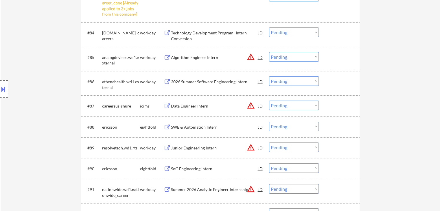
click at [23, 69] on div "Location Inclusions: country:[GEOGRAPHIC_DATA]" at bounding box center [52, 89] width 104 height 107
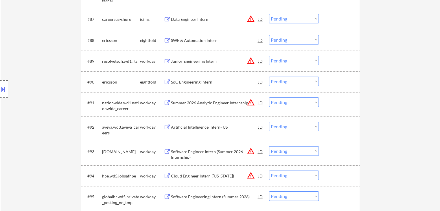
click at [23, 69] on div "Location Inclusions: country:[GEOGRAPHIC_DATA]" at bounding box center [52, 89] width 104 height 107
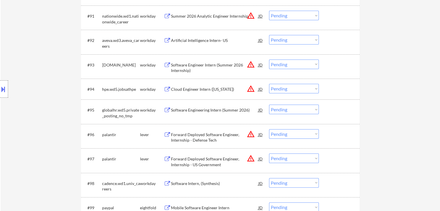
click at [23, 69] on div "Location Inclusions: country:[GEOGRAPHIC_DATA]" at bounding box center [52, 89] width 104 height 107
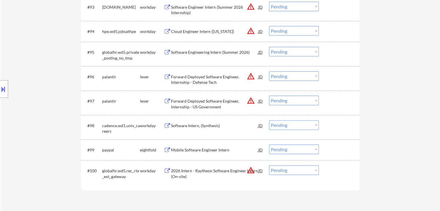
click at [23, 69] on div "Location Inclusions: country:[GEOGRAPHIC_DATA]" at bounding box center [52, 89] width 104 height 107
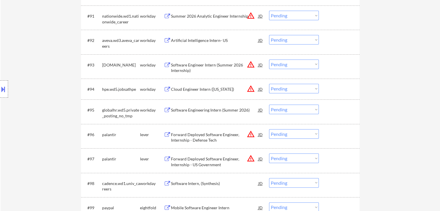
click at [23, 69] on div "Location Inclusions: country:[GEOGRAPHIC_DATA]" at bounding box center [52, 89] width 104 height 107
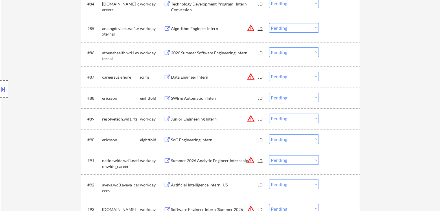
click at [23, 69] on div "Location Inclusions: country:[GEOGRAPHIC_DATA]" at bounding box center [52, 89] width 104 height 107
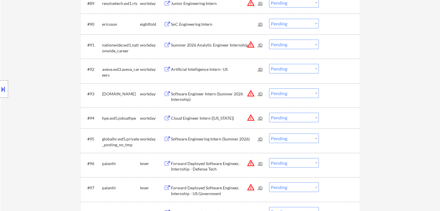
click at [23, 69] on div "Location Inclusions: country:[GEOGRAPHIC_DATA]" at bounding box center [52, 89] width 104 height 107
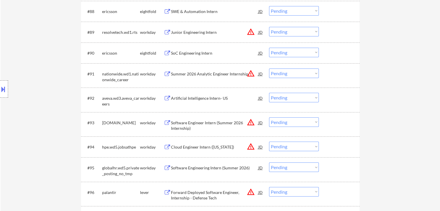
click at [23, 69] on div "Location Inclusions: country:[GEOGRAPHIC_DATA]" at bounding box center [52, 89] width 104 height 107
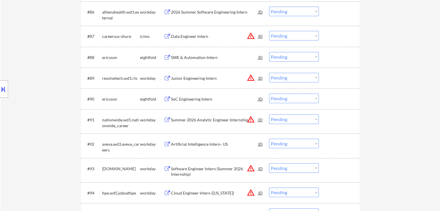
scroll to position [2168, 0]
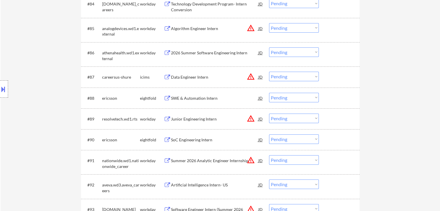
click at [23, 69] on div "Location Inclusions: country:[GEOGRAPHIC_DATA]" at bounding box center [52, 89] width 104 height 107
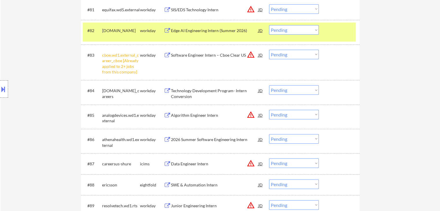
click at [23, 69] on div "Location Inclusions: country:[GEOGRAPHIC_DATA]" at bounding box center [52, 89] width 104 height 107
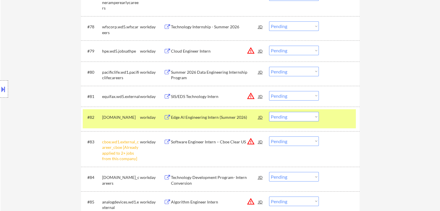
click at [23, 69] on div "Location Inclusions: country:[GEOGRAPHIC_DATA]" at bounding box center [52, 89] width 104 height 107
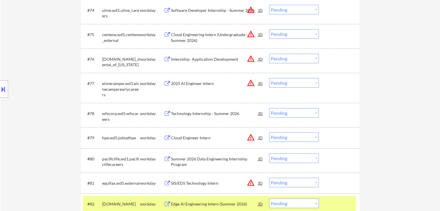
click at [23, 69] on div "Location Inclusions: country:[GEOGRAPHIC_DATA]" at bounding box center [52, 89] width 104 height 107
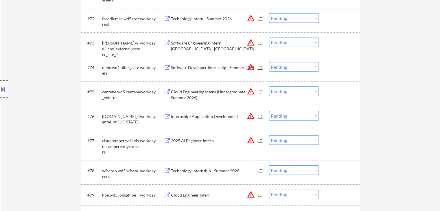
scroll to position [1850, 0]
click at [24, 63] on div "Location Inclusions: country:[GEOGRAPHIC_DATA]" at bounding box center [52, 89] width 104 height 107
click at [24, 56] on div "Location Inclusions: country:[GEOGRAPHIC_DATA]" at bounding box center [52, 89] width 104 height 107
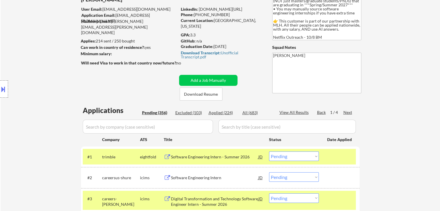
scroll to position [29, 0]
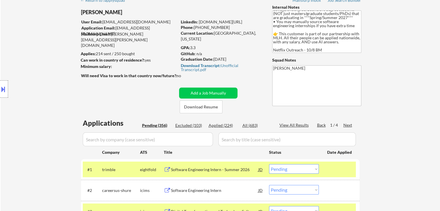
click at [38, 63] on div "Location Inclusions: country:[GEOGRAPHIC_DATA]" at bounding box center [52, 89] width 104 height 107
click at [58, 87] on div "Location Inclusions: country:[GEOGRAPHIC_DATA]" at bounding box center [52, 89] width 104 height 107
click at [39, 86] on div "Location Inclusions: country:[GEOGRAPHIC_DATA]" at bounding box center [52, 89] width 104 height 107
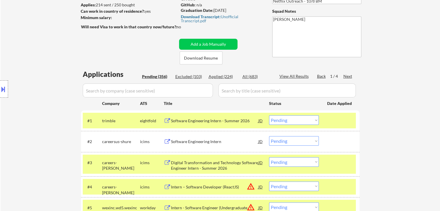
scroll to position [116, 0]
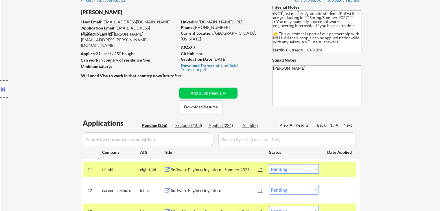
scroll to position [29, 0]
